Goal: Task Accomplishment & Management: Use online tool/utility

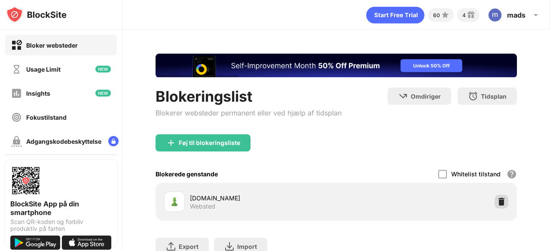
click at [494, 202] on div at bounding box center [501, 202] width 14 height 14
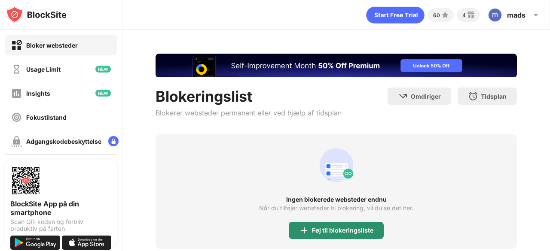
click at [313, 222] on div "Føj til blokeringsliste" at bounding box center [336, 230] width 95 height 17
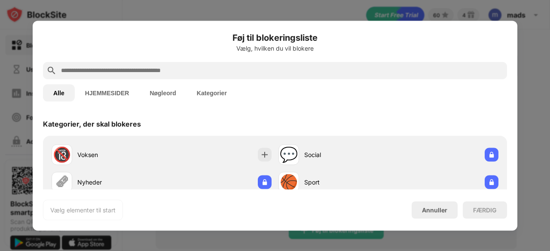
click at [232, 60] on div "Føj til blokeringsliste Vælg, hvilken du vil blokere" at bounding box center [275, 46] width 464 height 31
click at [232, 66] on input "text" at bounding box center [281, 70] width 443 height 10
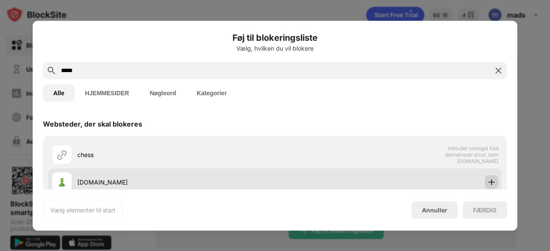
type input "*****"
click at [487, 184] on img at bounding box center [491, 182] width 9 height 9
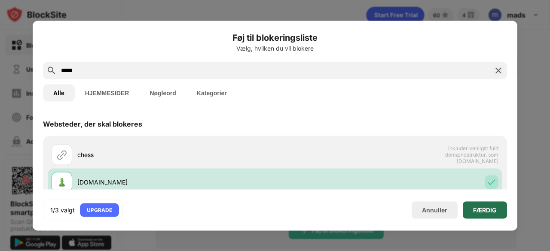
click at [482, 208] on div "FÆRDIG" at bounding box center [485, 210] width 24 height 7
